Goal: Task Accomplishment & Management: Use online tool/utility

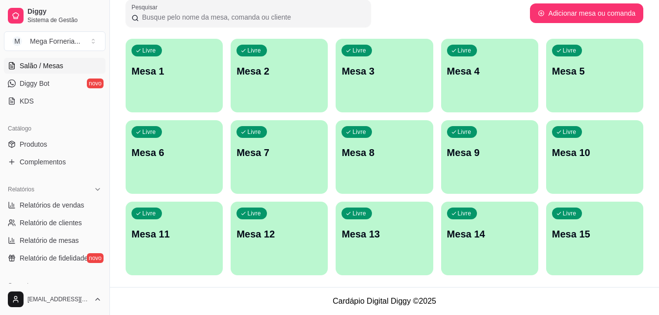
scroll to position [184, 0]
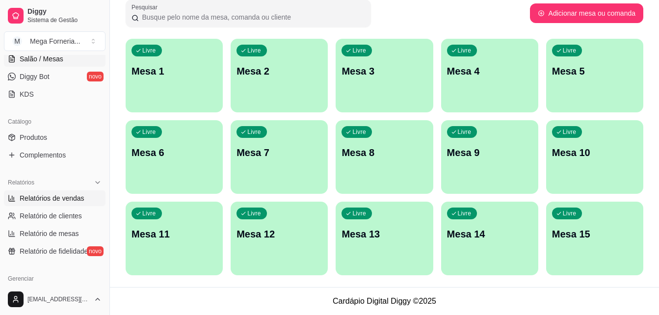
click at [67, 197] on span "Relatórios de vendas" at bounding box center [52, 198] width 65 height 10
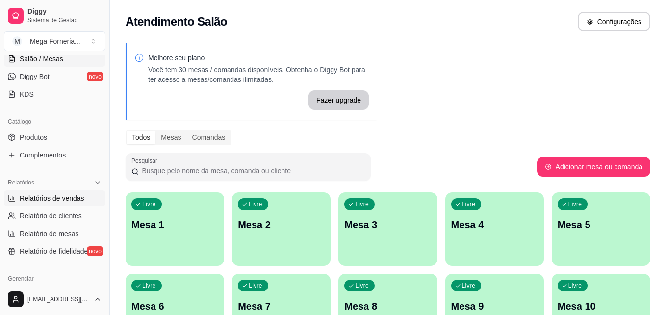
select select "ALL"
select select "0"
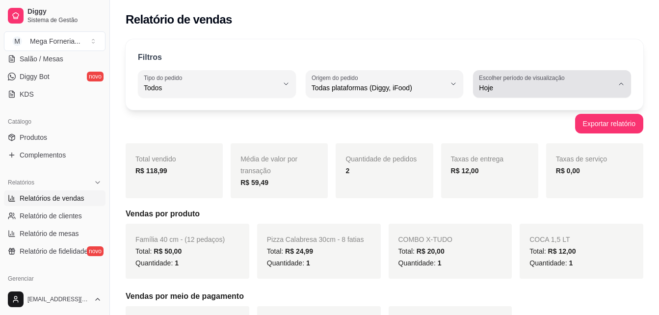
click at [488, 81] on label "Escolher período de visualização" at bounding box center [523, 78] width 89 height 8
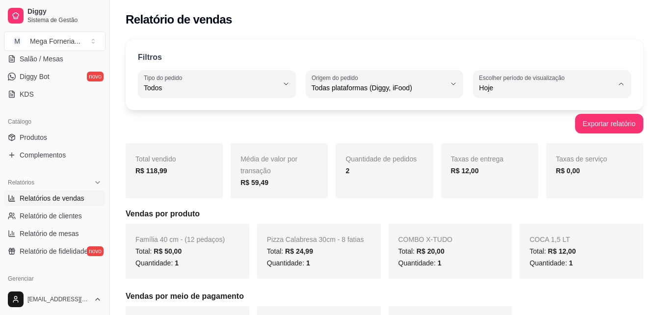
click at [529, 211] on span "Customizado" at bounding box center [547, 207] width 127 height 9
type input "-1"
select select "-1"
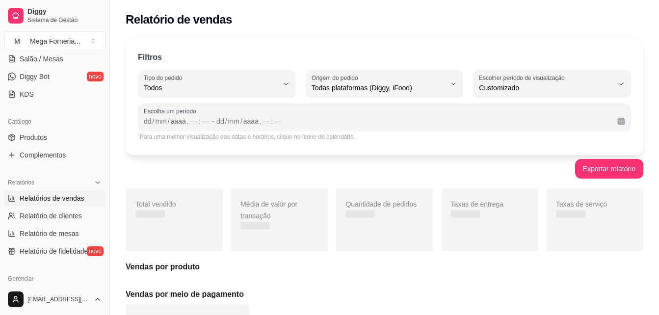
scroll to position [9, 0]
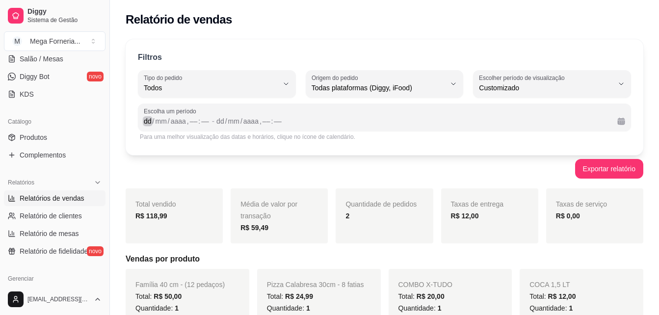
click at [148, 121] on div "dd" at bounding box center [148, 121] width 10 height 10
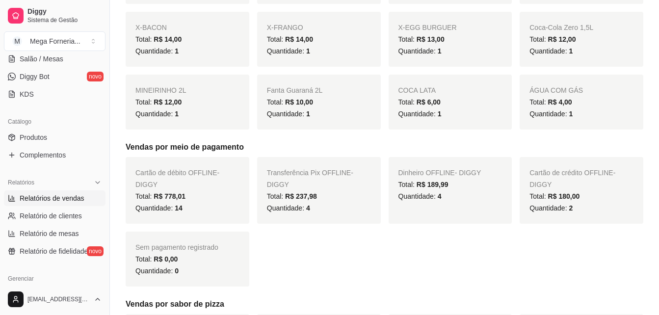
scroll to position [544, 0]
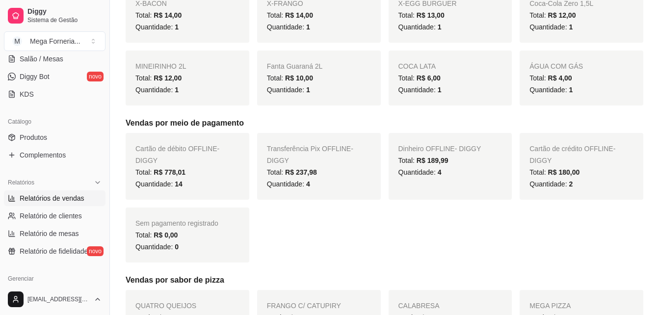
drag, startPoint x: 654, startPoint y: 143, endPoint x: 666, endPoint y: 137, distance: 13.4
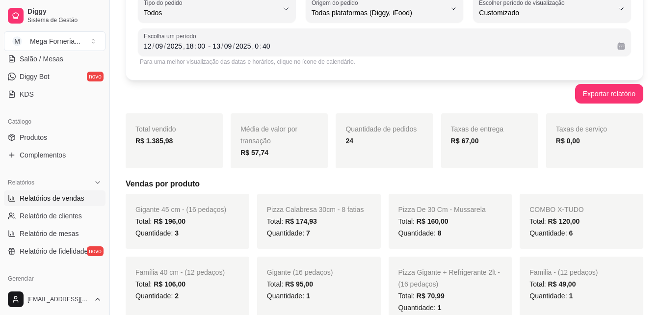
scroll to position [0, 0]
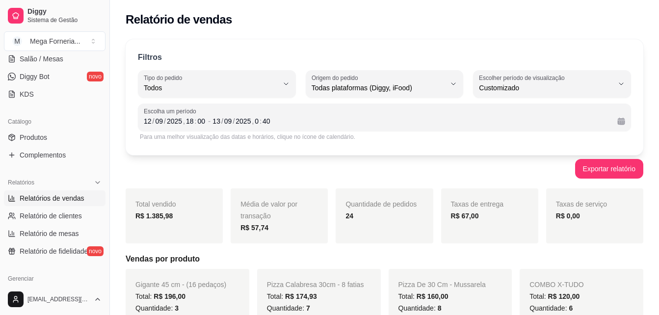
click at [463, 217] on strong "R$ 67,00" at bounding box center [465, 216] width 28 height 8
click at [147, 123] on div "12" at bounding box center [148, 121] width 10 height 10
click at [146, 124] on div "12" at bounding box center [148, 121] width 10 height 10
drag, startPoint x: 308, startPoint y: 182, endPoint x: 347, endPoint y: 163, distance: 43.2
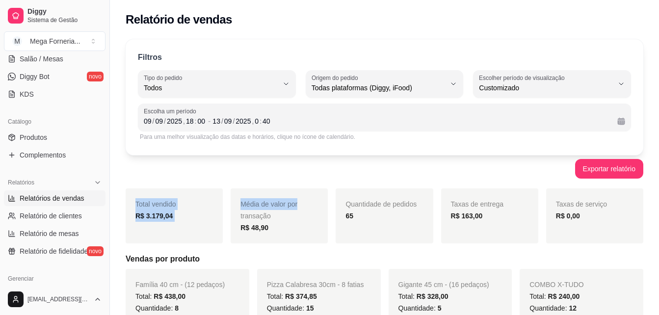
click at [347, 163] on div "Exportar relatório" at bounding box center [385, 169] width 518 height 20
click at [404, 174] on div "Exportar relatório" at bounding box center [385, 169] width 518 height 20
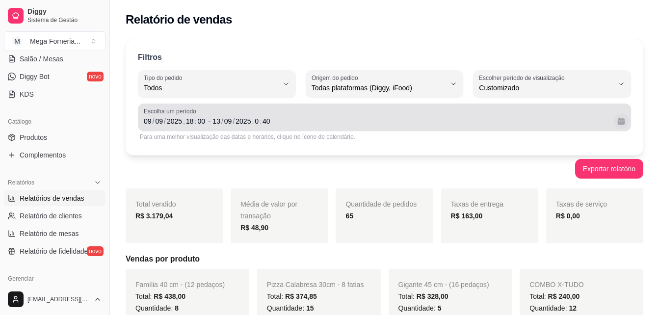
click at [620, 123] on button "Calendário" at bounding box center [620, 120] width 15 height 15
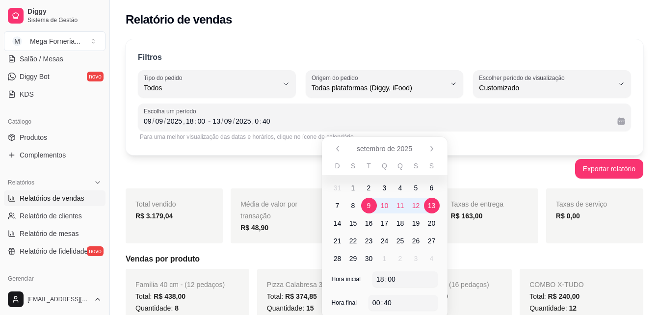
click at [371, 191] on body "Diggy Sistema de Gestão M Mega Forneria ... Loja aberta Diggy Pro + 30 até 29/0…" at bounding box center [329, 157] width 659 height 315
click at [371, 191] on span "2" at bounding box center [369, 188] width 16 height 16
click at [433, 187] on span "6" at bounding box center [432, 188] width 4 height 10
click at [366, 204] on span "9" at bounding box center [369, 206] width 16 height 16
click at [426, 203] on span "13" at bounding box center [432, 206] width 16 height 16
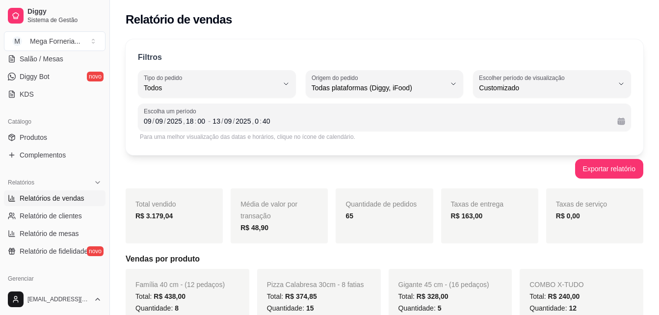
click at [264, 172] on div "Exportar relatório" at bounding box center [385, 169] width 518 height 20
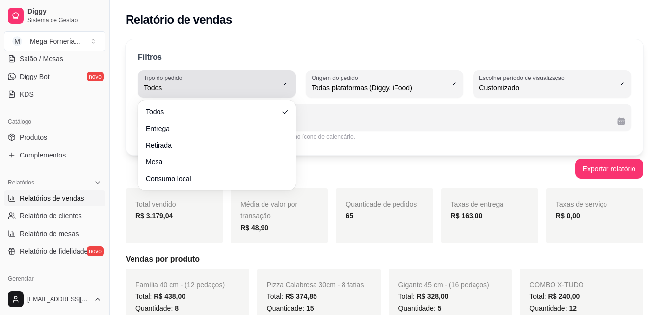
click at [252, 78] on div "Todos" at bounding box center [211, 84] width 134 height 20
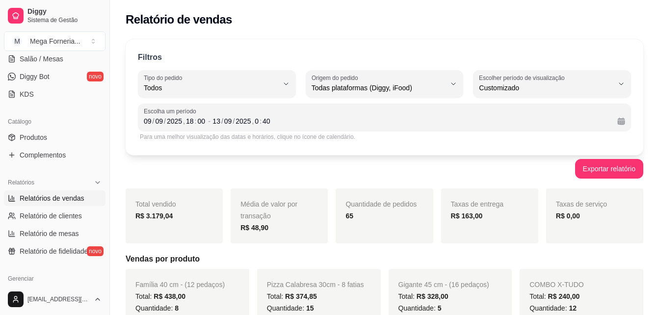
click at [313, 132] on div "Para uma melhor visualização das datas e horários, clique no ícone de calendári…" at bounding box center [384, 137] width 493 height 12
click at [149, 120] on div "09" at bounding box center [148, 121] width 10 height 10
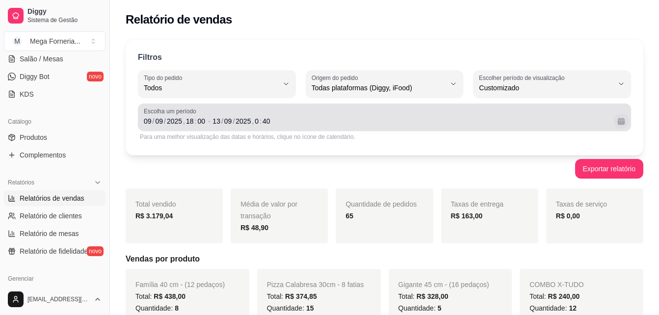
click at [618, 124] on button "Calendário" at bounding box center [620, 120] width 15 height 15
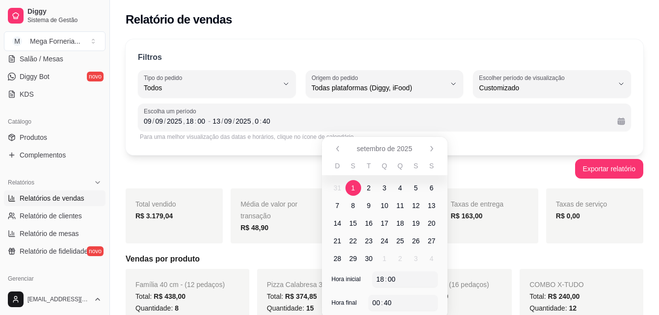
click at [357, 186] on span "1" at bounding box center [353, 188] width 16 height 16
click at [433, 206] on span "13" at bounding box center [432, 206] width 8 height 10
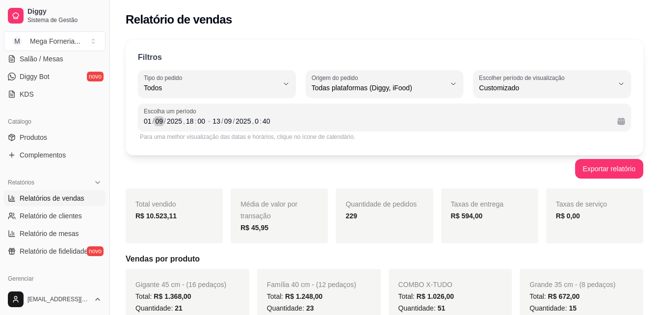
click at [155, 120] on div "09" at bounding box center [159, 121] width 10 height 10
click at [147, 118] on div "01" at bounding box center [148, 121] width 10 height 10
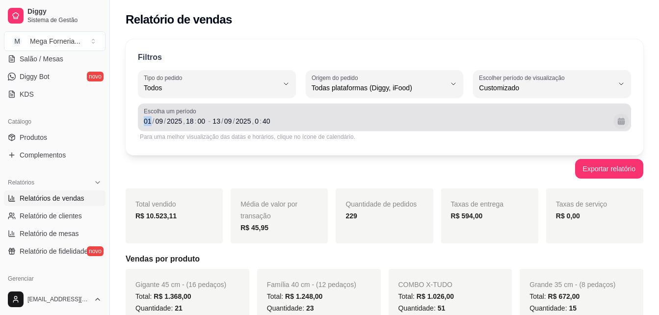
click at [618, 117] on button "Calendário" at bounding box center [620, 120] width 15 height 15
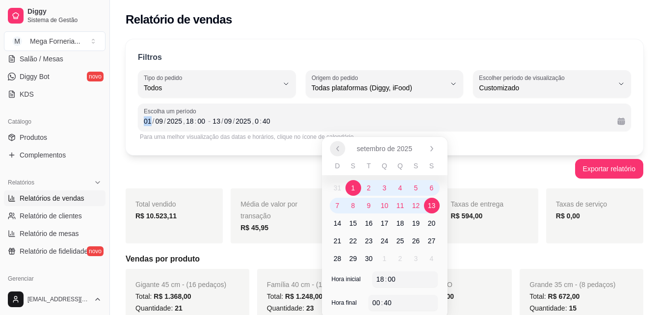
click at [341, 150] on button "Anterior" at bounding box center [337, 148] width 15 height 15
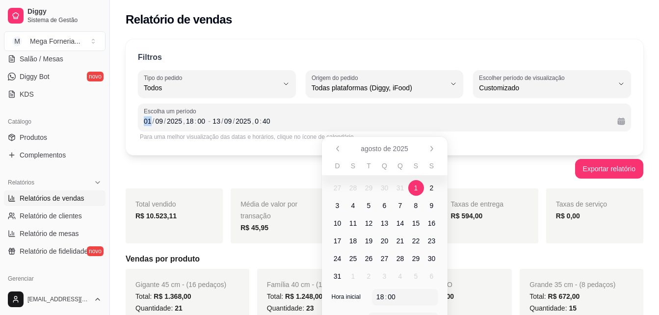
click at [414, 190] on span "1" at bounding box center [416, 188] width 4 height 10
click at [384, 222] on span "13" at bounding box center [385, 223] width 8 height 10
click at [424, 210] on td "9" at bounding box center [432, 206] width 16 height 18
click at [338, 274] on span "31" at bounding box center [338, 276] width 8 height 10
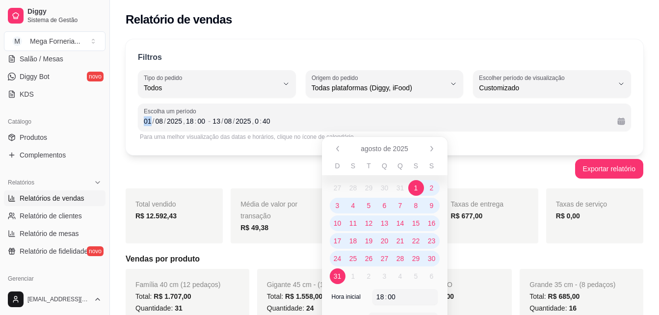
click at [418, 188] on span "1" at bounding box center [416, 188] width 16 height 16
click at [419, 189] on span "1" at bounding box center [416, 188] width 16 height 16
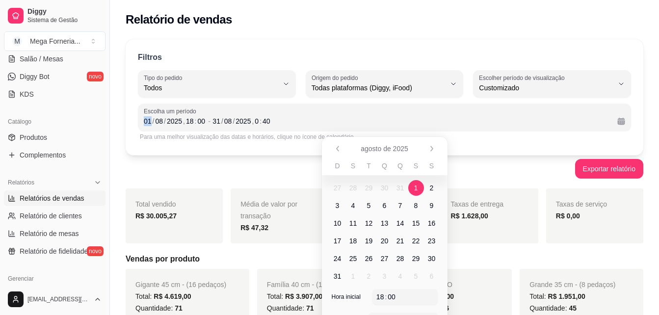
click at [419, 189] on span "1" at bounding box center [416, 188] width 16 height 16
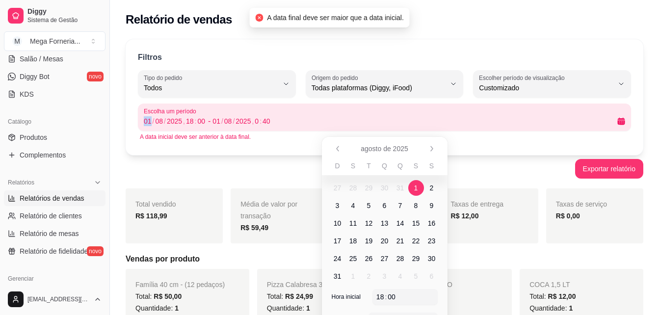
click at [354, 275] on span "1" at bounding box center [353, 276] width 4 height 10
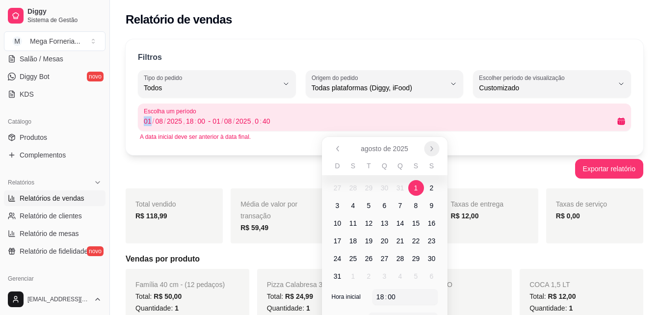
click at [432, 149] on icon "Próximo" at bounding box center [432, 148] width 2 height 4
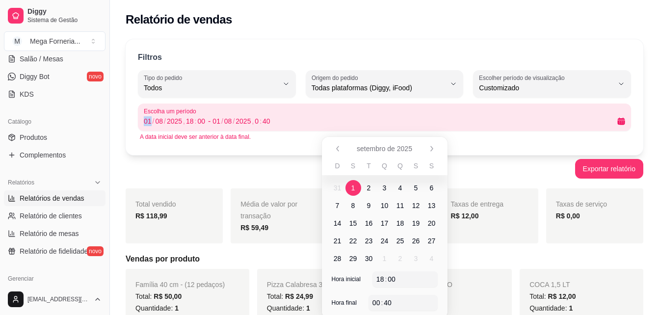
click at [354, 189] on span "1" at bounding box center [353, 188] width 4 height 10
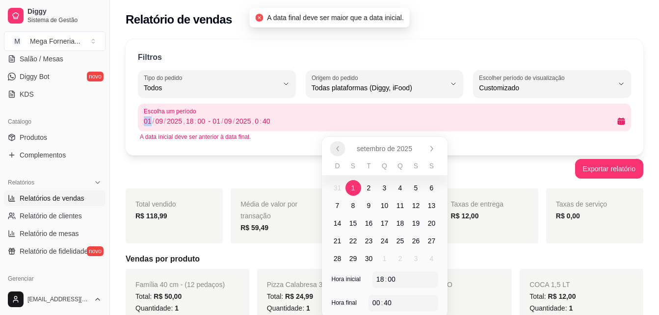
click at [338, 146] on icon "Anterior" at bounding box center [338, 149] width 8 height 8
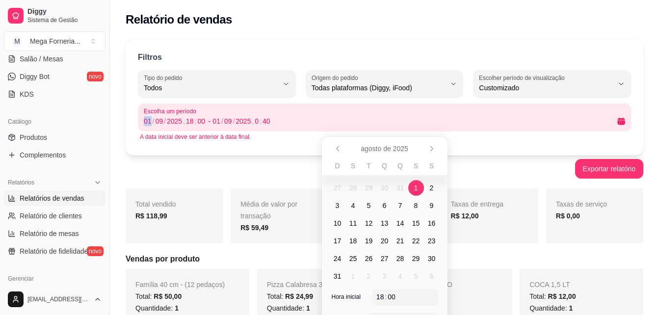
click at [416, 187] on span "1" at bounding box center [416, 188] width 4 height 10
click at [434, 146] on icon "Próximo" at bounding box center [432, 149] width 8 height 8
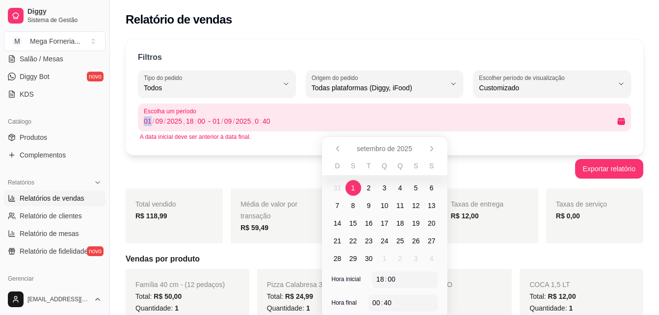
click at [351, 192] on span "1" at bounding box center [353, 188] width 4 height 10
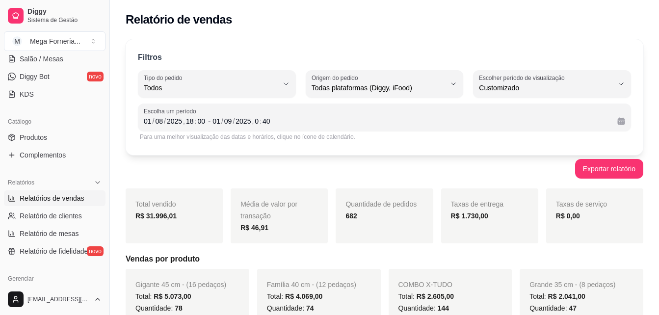
click at [268, 175] on div "Exportar relatório" at bounding box center [385, 169] width 518 height 20
